Goal: Transaction & Acquisition: Purchase product/service

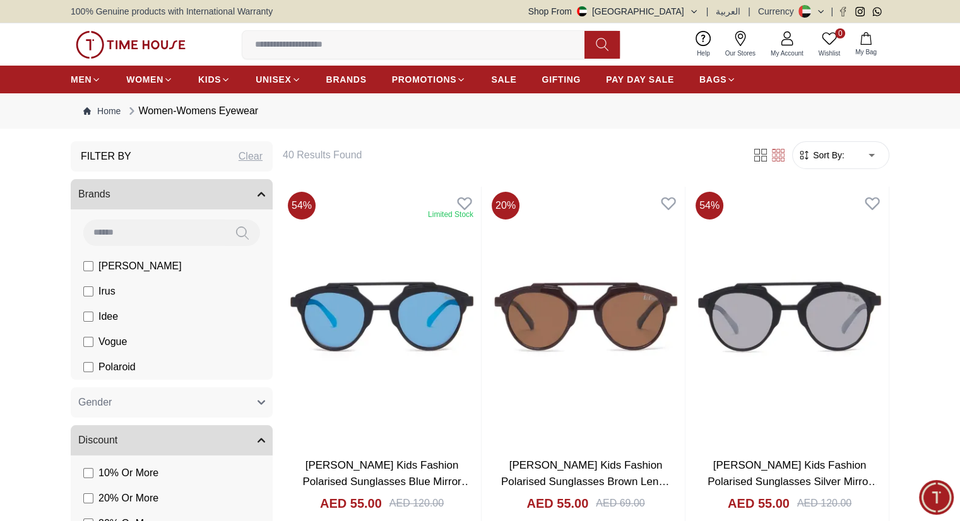
click at [160, 40] on img at bounding box center [131, 45] width 110 height 28
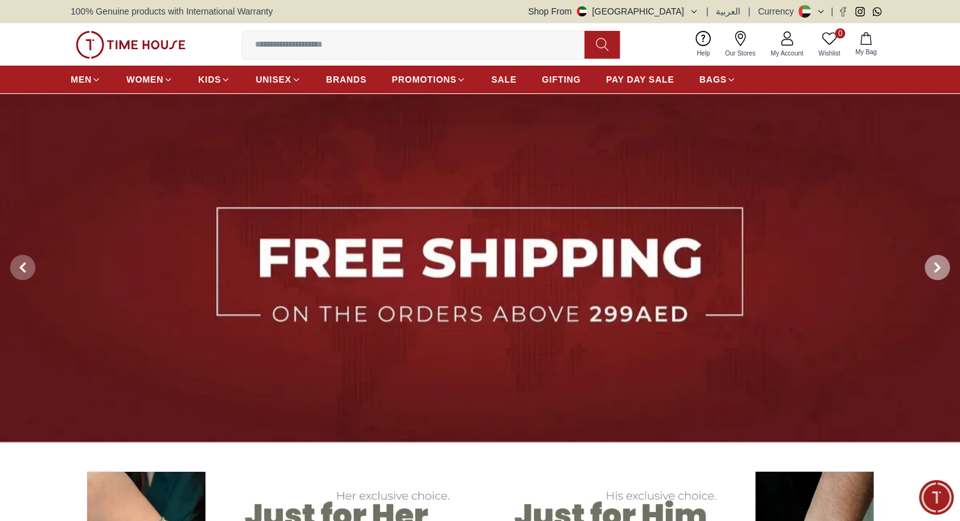
click at [936, 262] on icon at bounding box center [937, 267] width 10 height 10
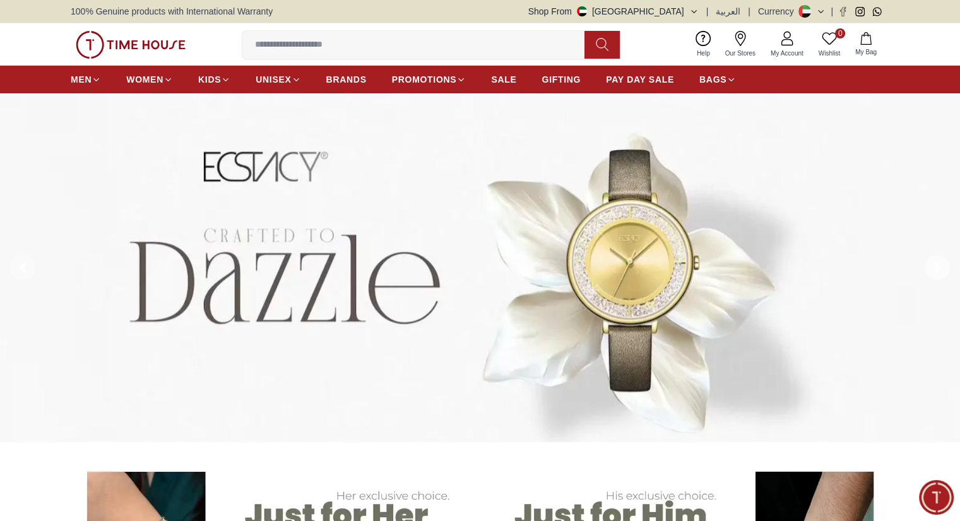
click at [936, 262] on icon at bounding box center [937, 267] width 10 height 10
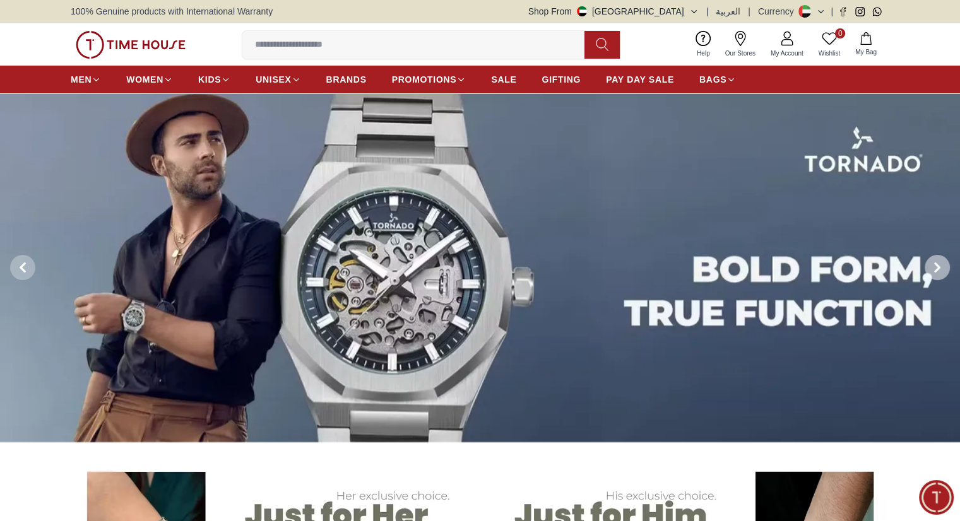
click at [936, 262] on icon at bounding box center [937, 267] width 10 height 10
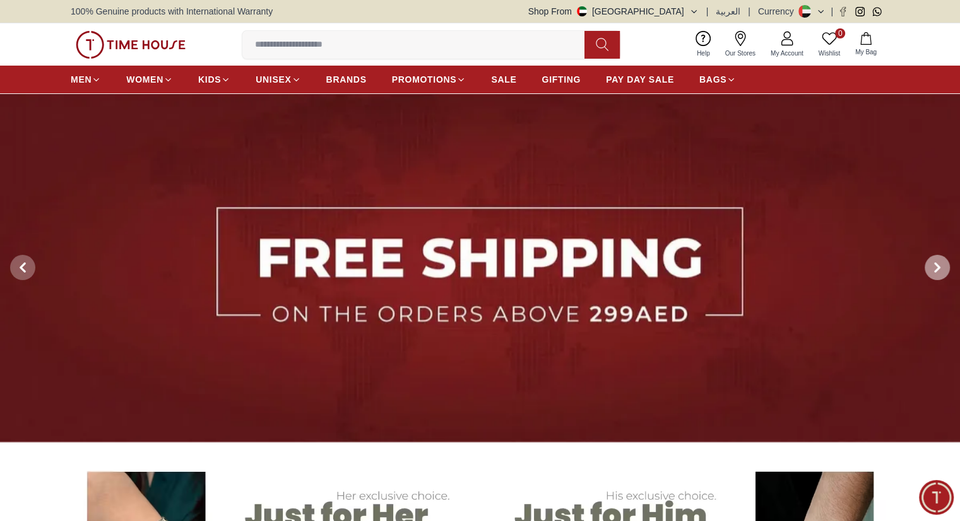
click at [936, 262] on icon at bounding box center [937, 267] width 10 height 10
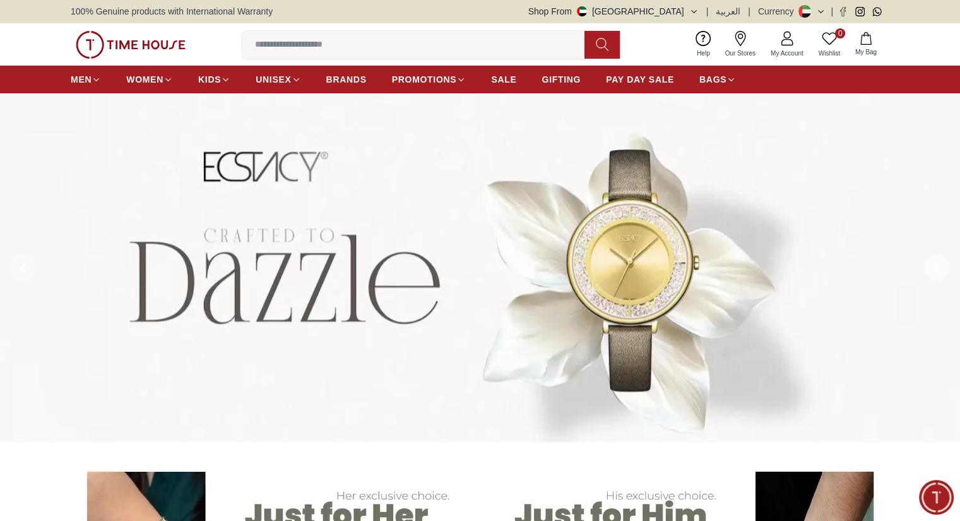
click at [936, 262] on icon at bounding box center [937, 267] width 10 height 10
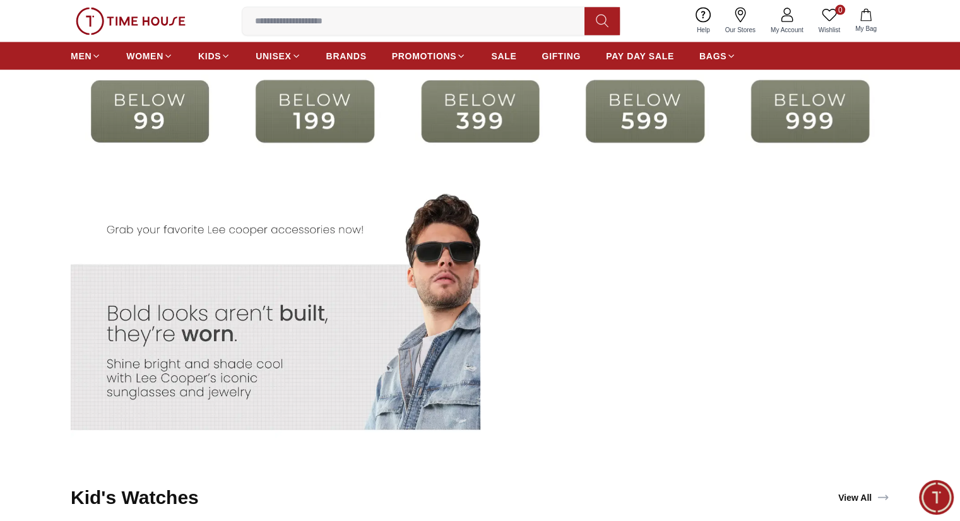
scroll to position [2601, 0]
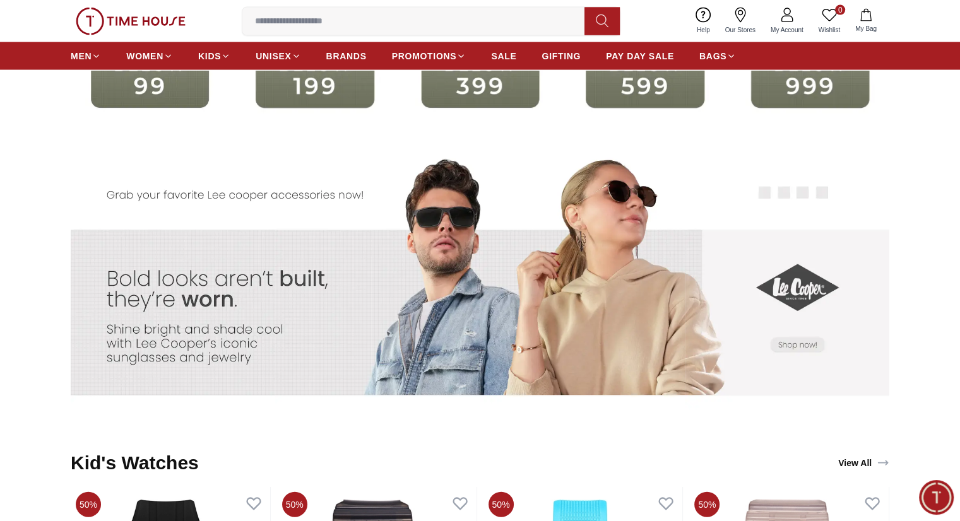
click at [634, 293] on img at bounding box center [582, 284] width 204 height 286
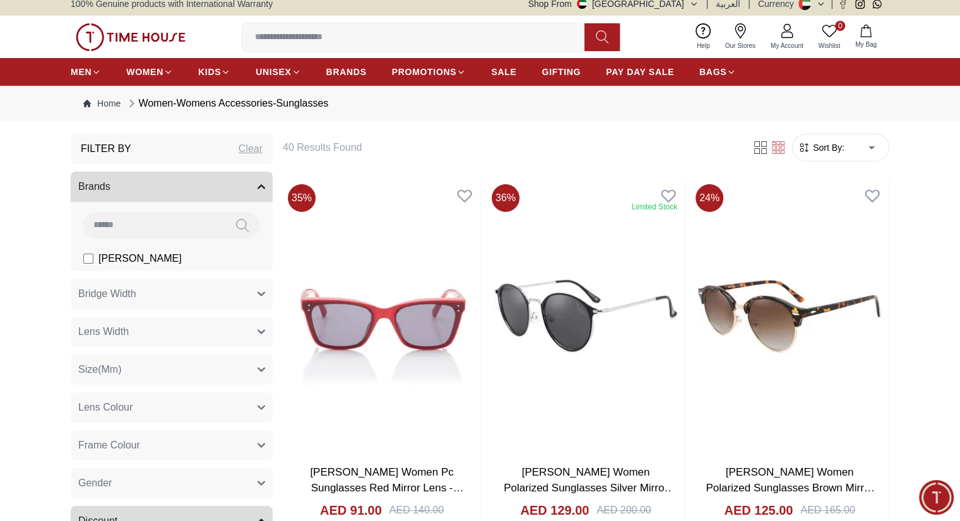
scroll to position [8, 0]
click at [288, 39] on input at bounding box center [418, 37] width 352 height 25
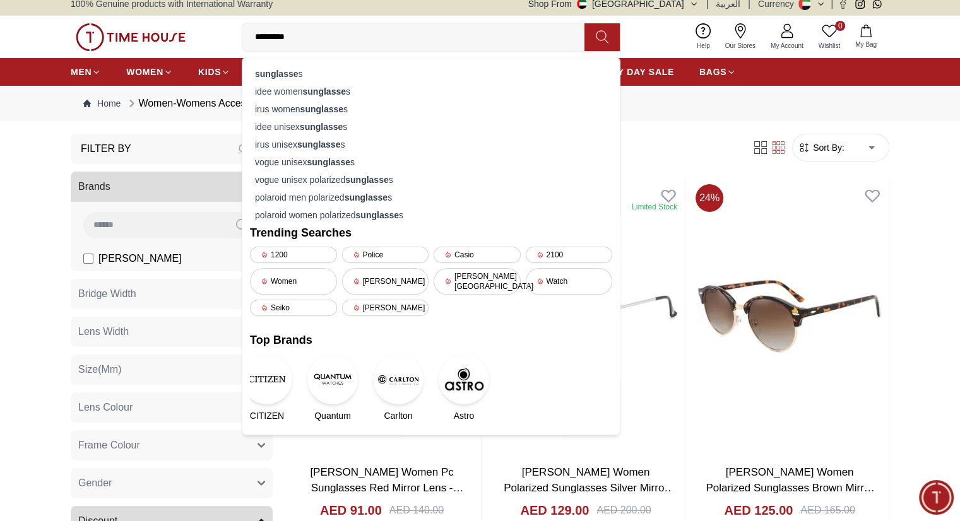
type input "**********"
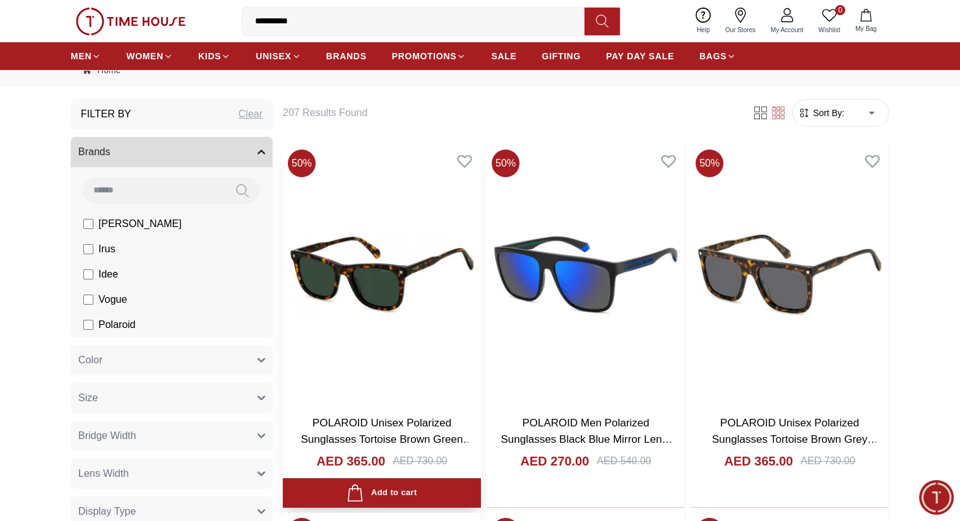
scroll to position [38, 0]
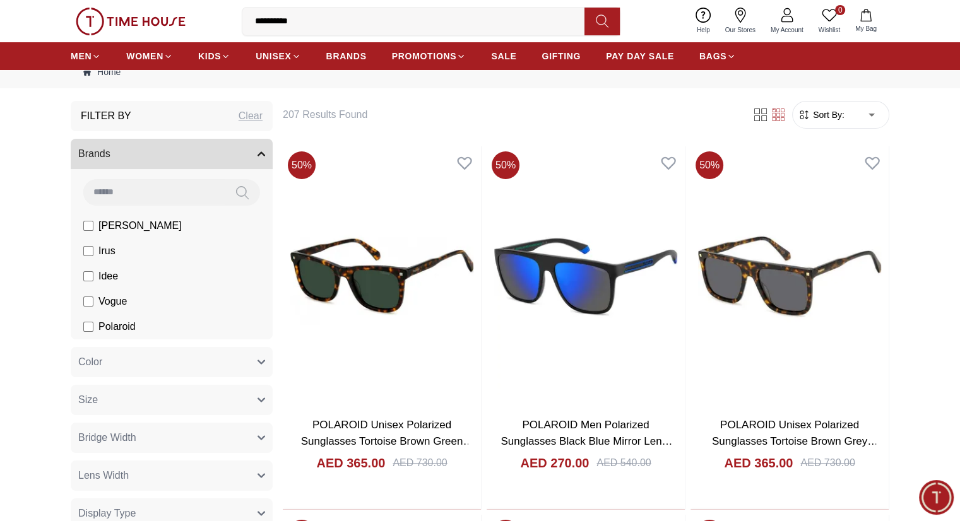
click at [138, 222] on span "[PERSON_NAME]" at bounding box center [139, 225] width 83 height 15
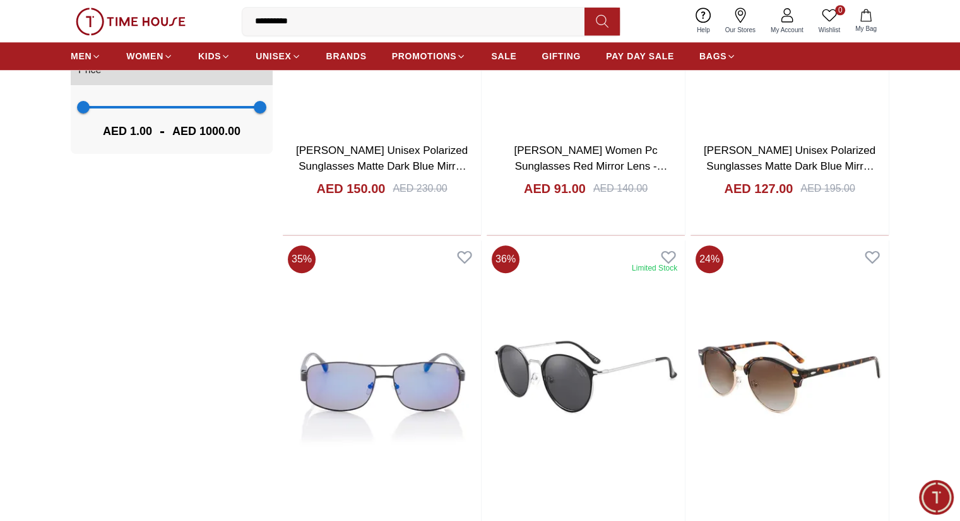
scroll to position [1097, 0]
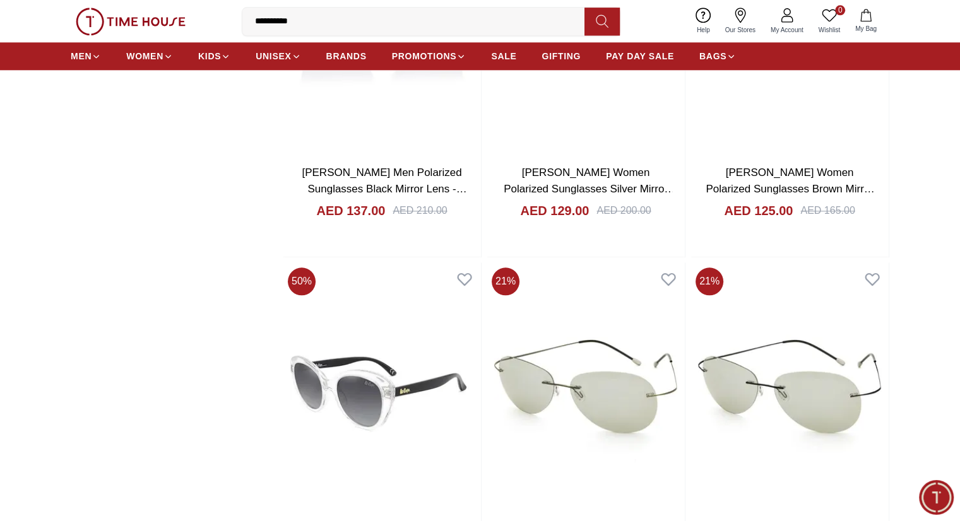
scroll to position [1453, 0]
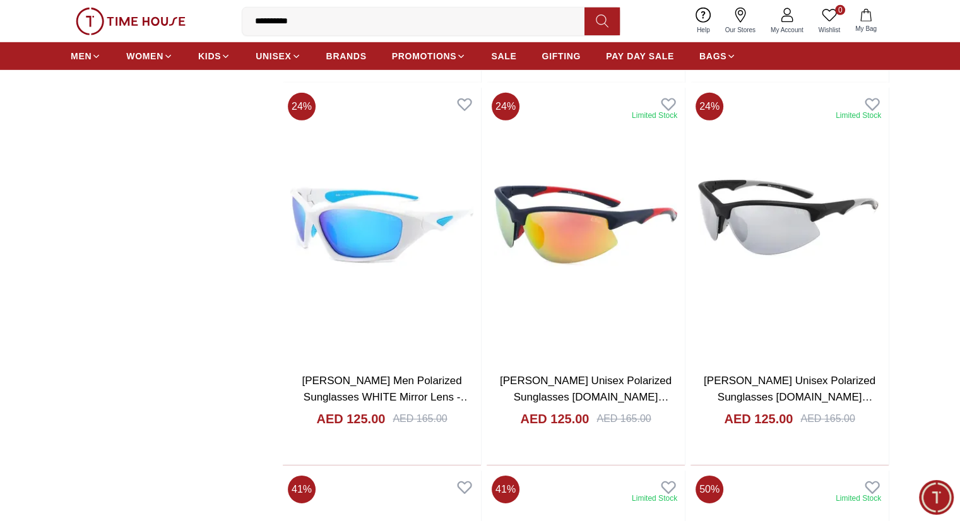
scroll to position [3922, 0]
